Goal: Transaction & Acquisition: Subscribe to service/newsletter

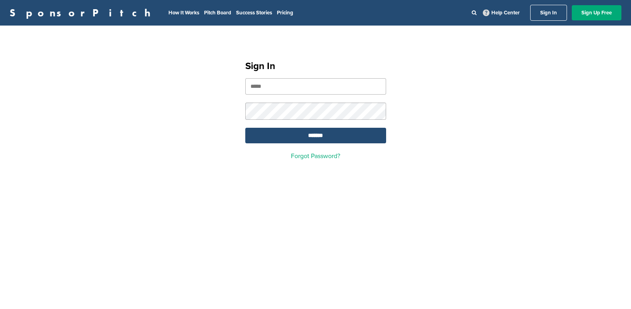
click at [291, 86] on input "email" at bounding box center [315, 86] width 141 height 16
type input "**********"
click at [305, 140] on input "*******" at bounding box center [315, 136] width 141 height 16
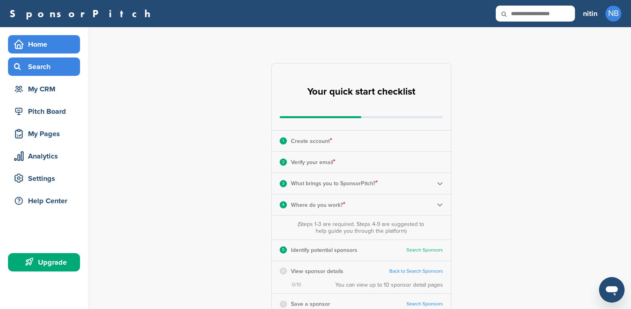
click at [37, 70] on div "Search" at bounding box center [46, 67] width 68 height 14
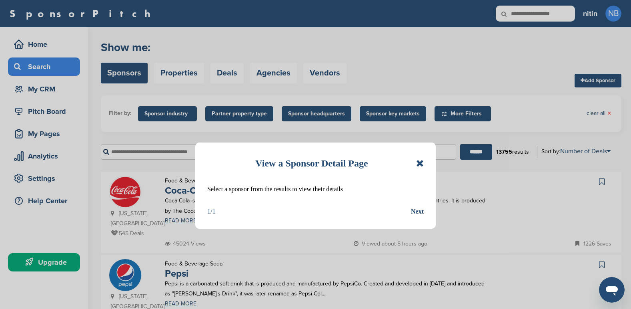
click at [419, 164] on icon at bounding box center [420, 164] width 8 height 10
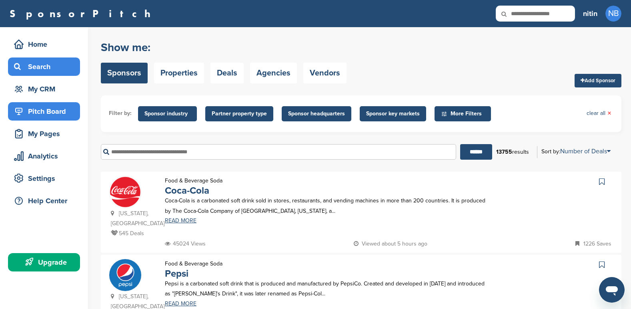
click at [45, 115] on div "Pitch Board" at bounding box center [46, 111] width 68 height 14
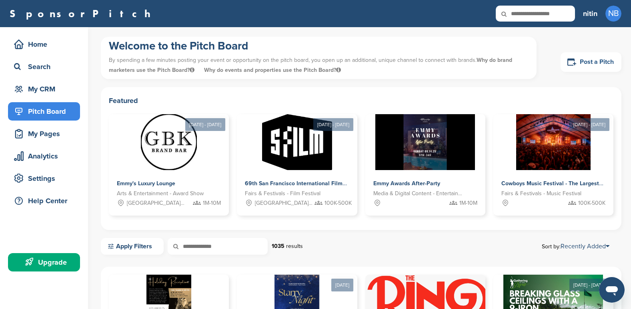
click at [593, 65] on link "Post a Pitch" at bounding box center [590, 62] width 61 height 20
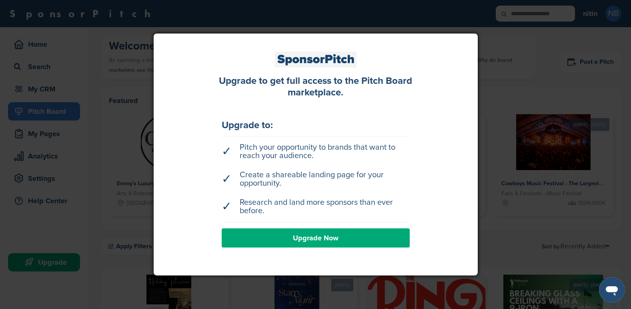
click at [325, 239] on link "Upgrade Now" at bounding box center [316, 238] width 188 height 19
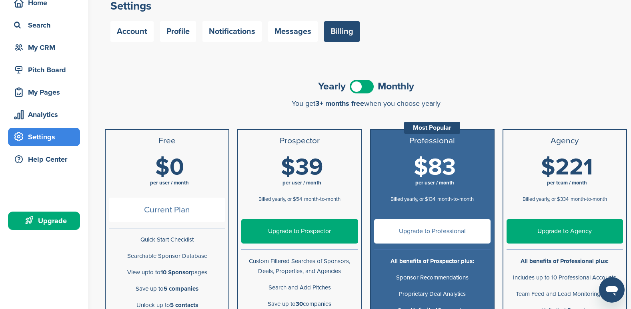
scroll to position [80, 0]
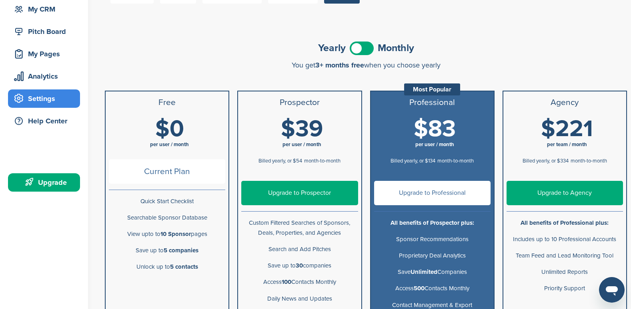
click at [166, 176] on span "Current Plan" at bounding box center [167, 172] width 116 height 24
drag, startPoint x: 166, startPoint y: 176, endPoint x: 164, endPoint y: 196, distance: 20.5
click at [164, 197] on p "Quick Start Checklist" at bounding box center [167, 202] width 116 height 10
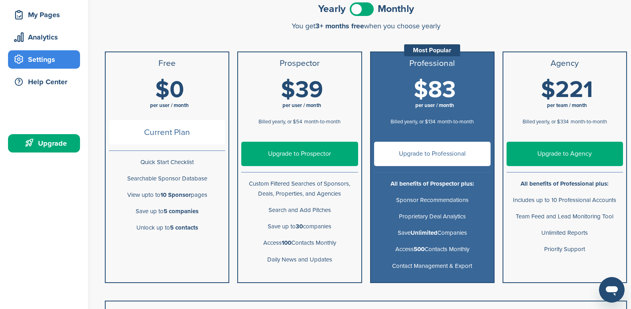
scroll to position [0, 0]
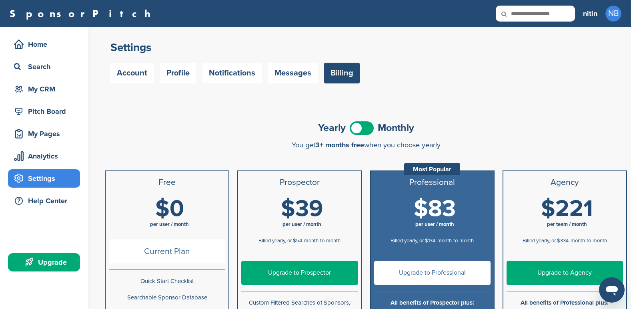
click at [355, 132] on span at bounding box center [361, 129] width 24 height 14
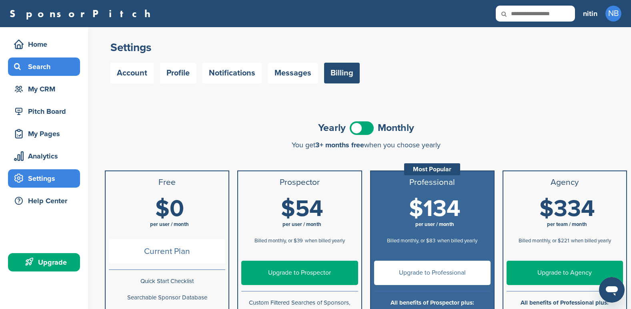
click at [42, 64] on div "Search" at bounding box center [46, 67] width 68 height 14
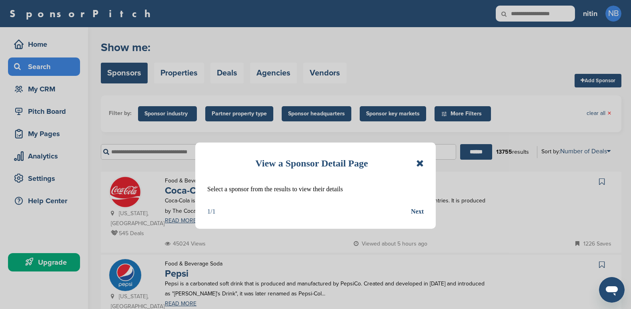
click at [417, 166] on icon at bounding box center [420, 164] width 8 height 10
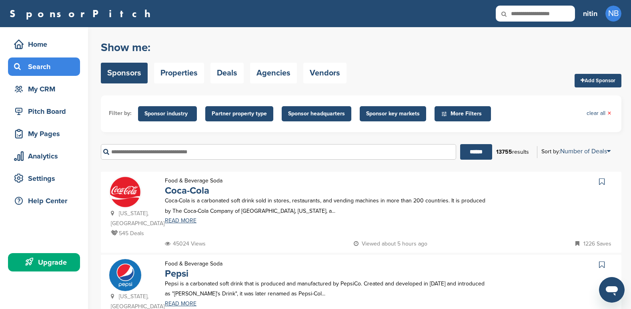
click at [192, 153] on input "text" at bounding box center [278, 152] width 355 height 16
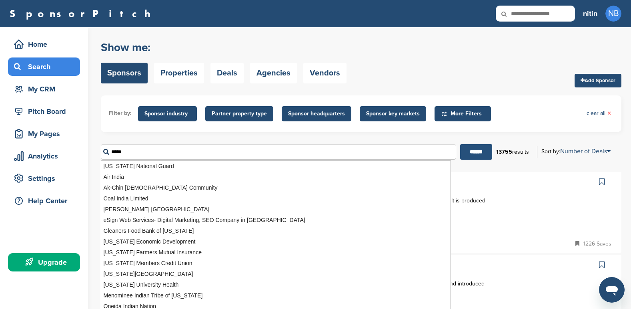
type input "*****"
click at [479, 152] on input "******" at bounding box center [476, 152] width 32 height 16
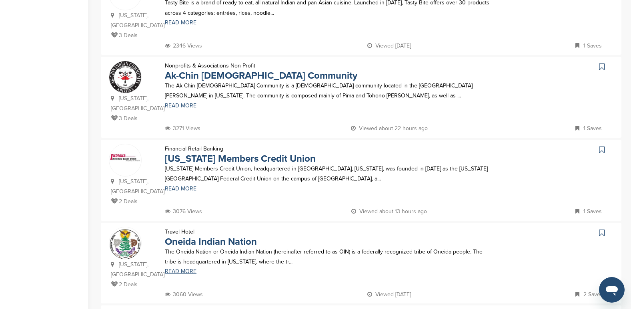
scroll to position [680, 0]
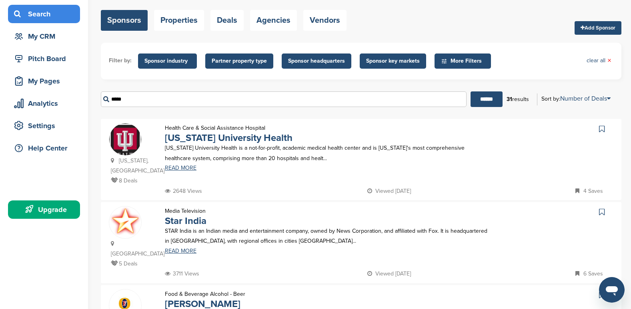
scroll to position [0, 0]
